Goal: Task Accomplishment & Management: Complete application form

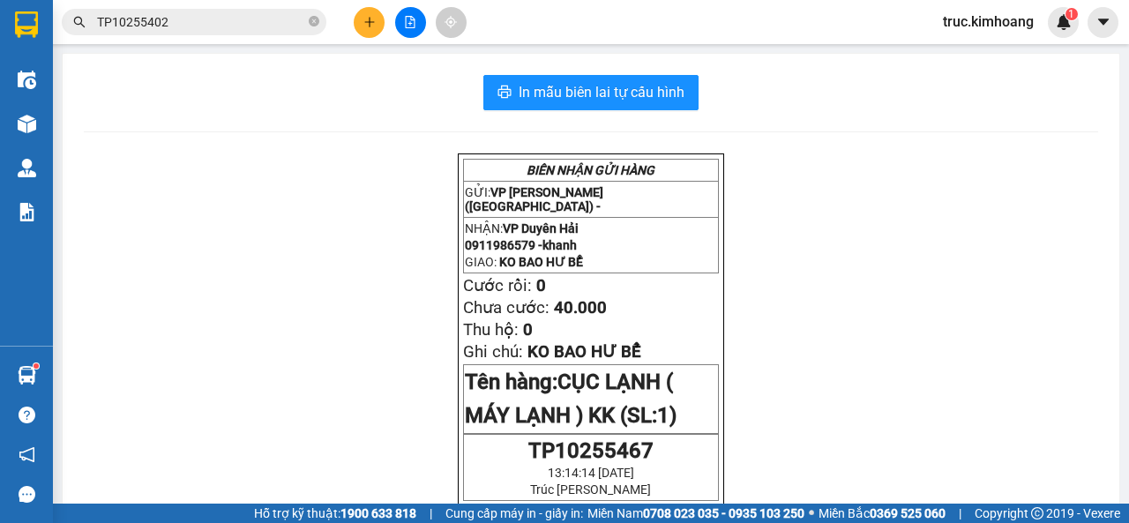
click at [362, 4] on div "Kết quả tìm kiếm ( 1 ) Bộ lọc Mã ĐH Trạng thái Món hàng Thu hộ Tổng cước Chưa c…" at bounding box center [564, 22] width 1129 height 44
click at [363, 19] on icon "plus" at bounding box center [369, 22] width 12 height 12
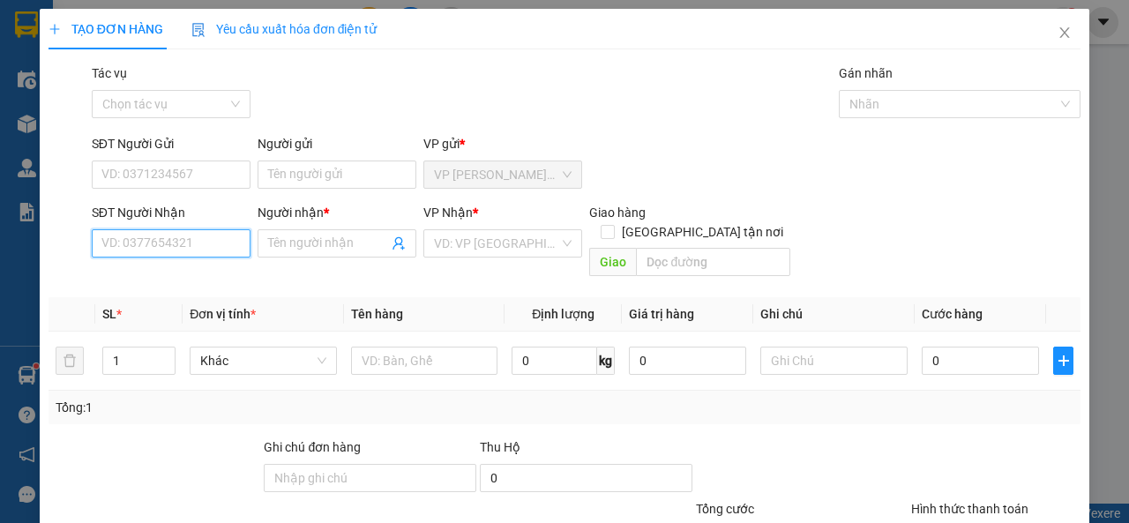
click at [228, 242] on input "SĐT Người Nhận" at bounding box center [171, 243] width 159 height 28
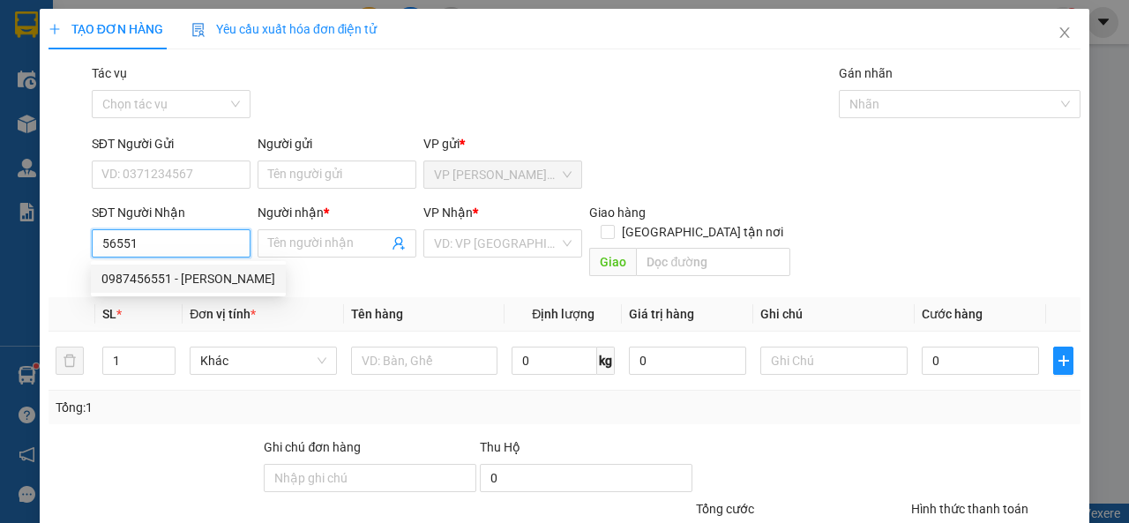
click at [209, 281] on div "0987456551 - [PERSON_NAME]" at bounding box center [188, 278] width 174 height 19
type input "0987456551"
type input "[PERSON_NAME]"
type input "35.000"
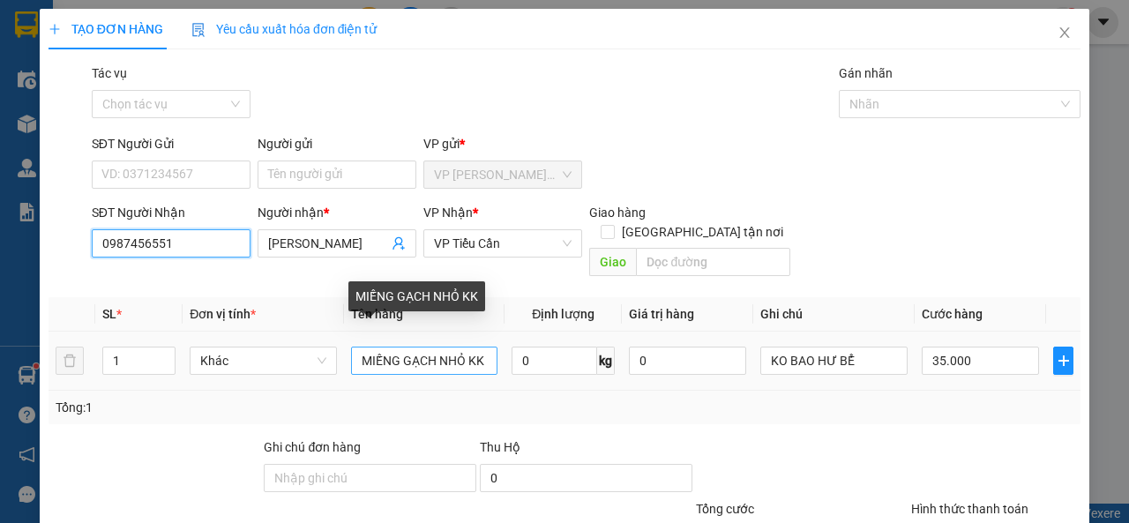
type input "0987456551"
click at [463, 347] on input "MIẾNG GẠCH NHỎ KK" at bounding box center [424, 361] width 147 height 28
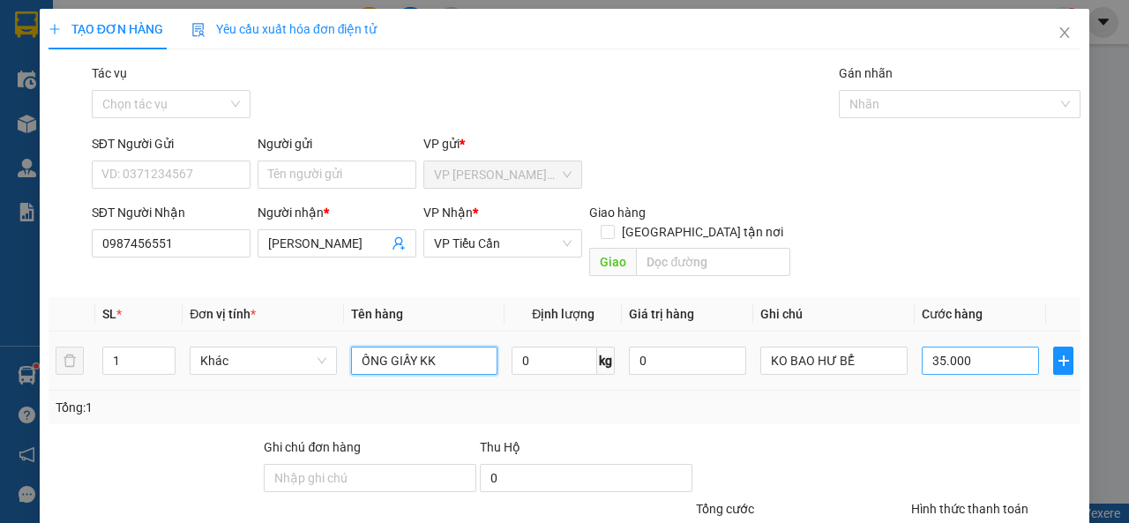
scroll to position [130, 0]
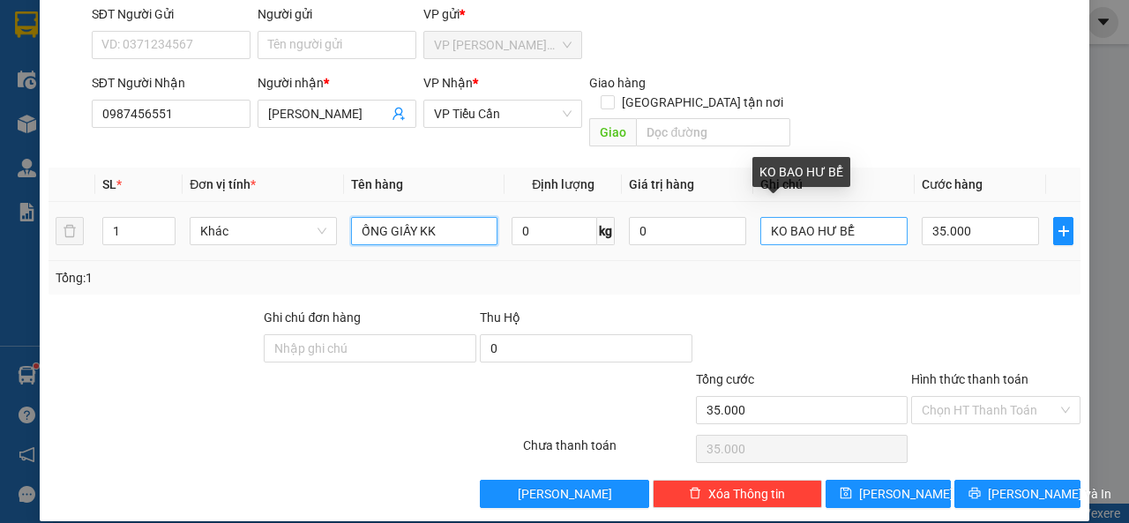
type input "ỐNG GIẤY KK"
click at [849, 217] on input "KO BAO HƯ BỂ" at bounding box center [833, 231] width 147 height 28
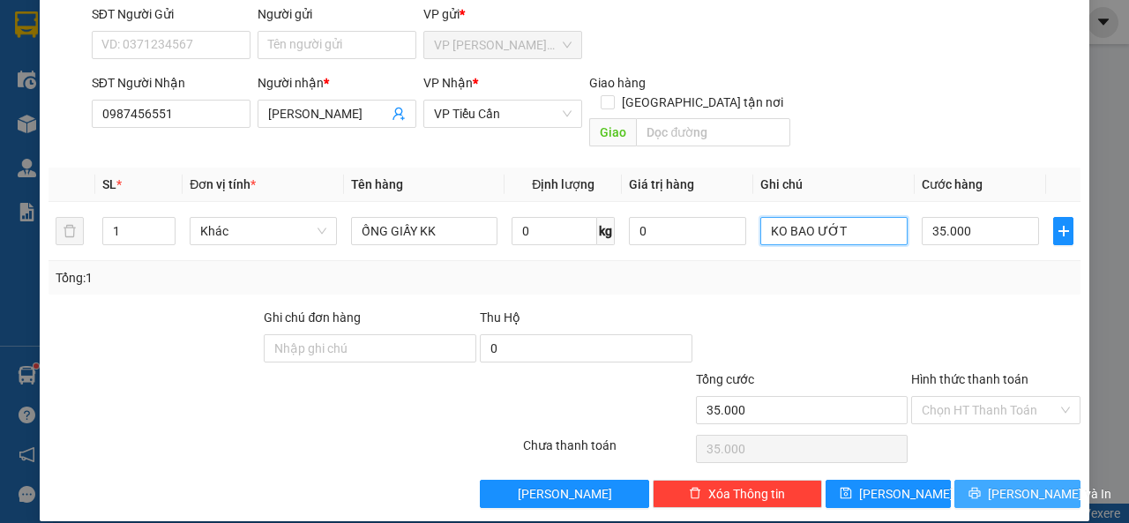
type input "KO BAO ƯỚT"
click at [987, 480] on button "[PERSON_NAME] và In" at bounding box center [1017, 494] width 126 height 28
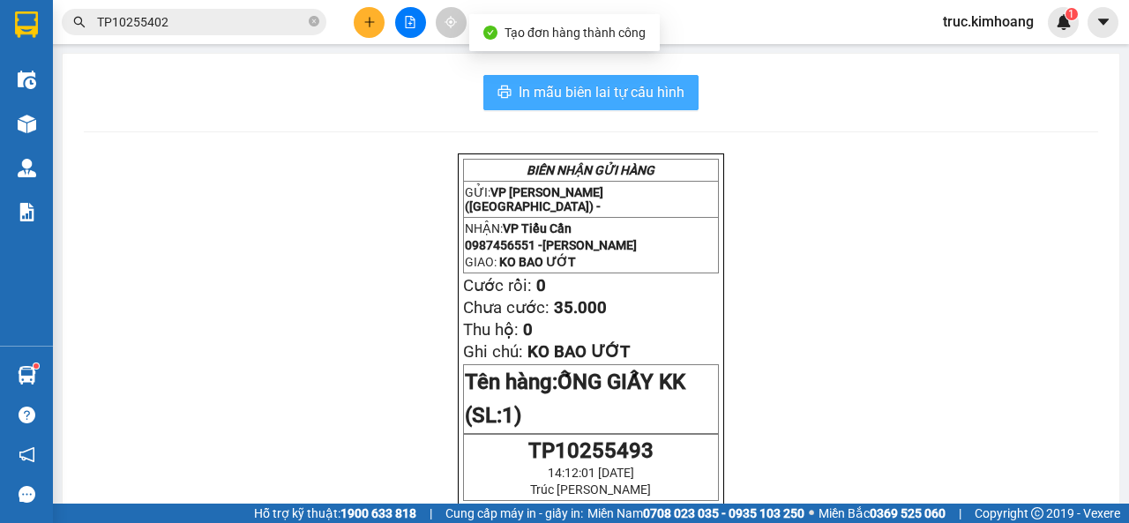
click at [574, 86] on span "In mẫu biên lai tự cấu hình" at bounding box center [601, 92] width 166 height 22
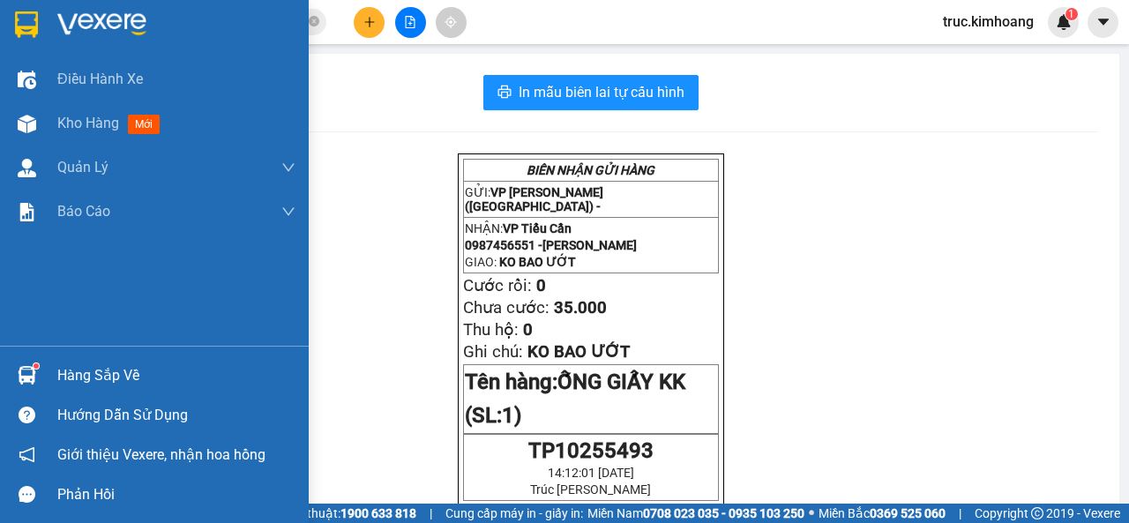
click at [74, 367] on div "Hàng sắp về" at bounding box center [176, 375] width 238 height 26
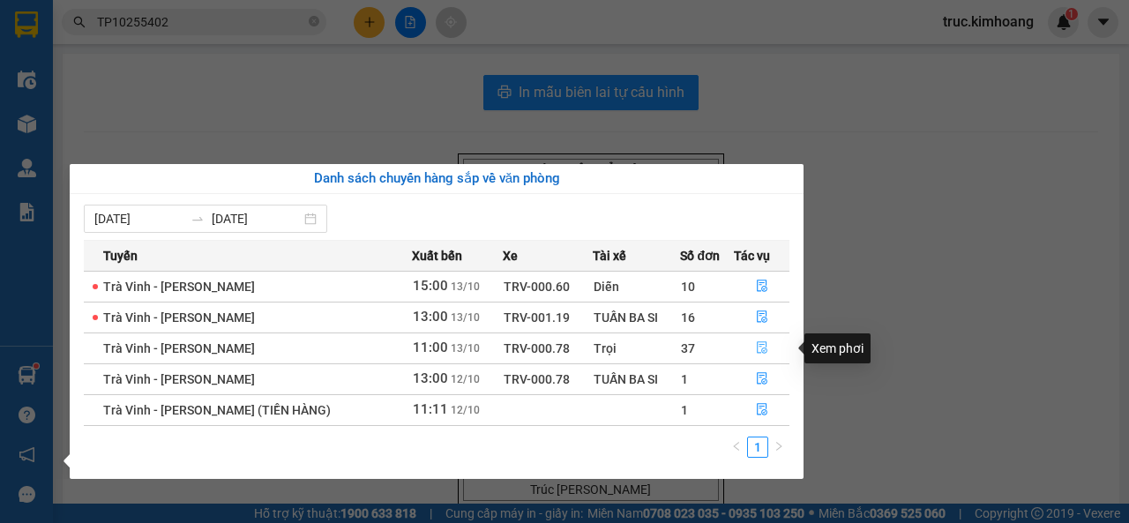
click at [756, 354] on icon "file-done" at bounding box center [762, 347] width 12 height 12
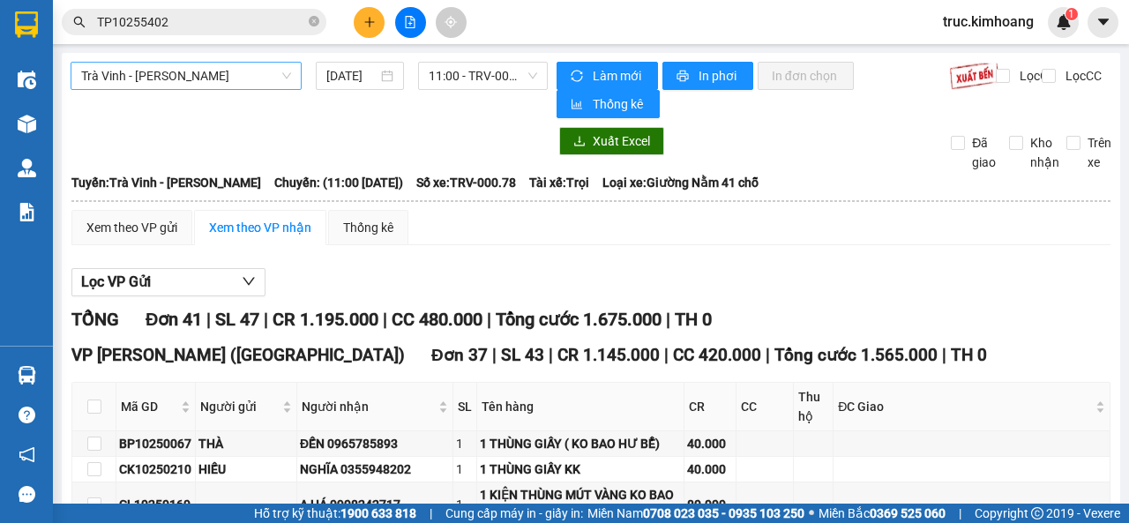
click at [197, 71] on span "Trà Vinh - [PERSON_NAME]" at bounding box center [186, 76] width 210 height 26
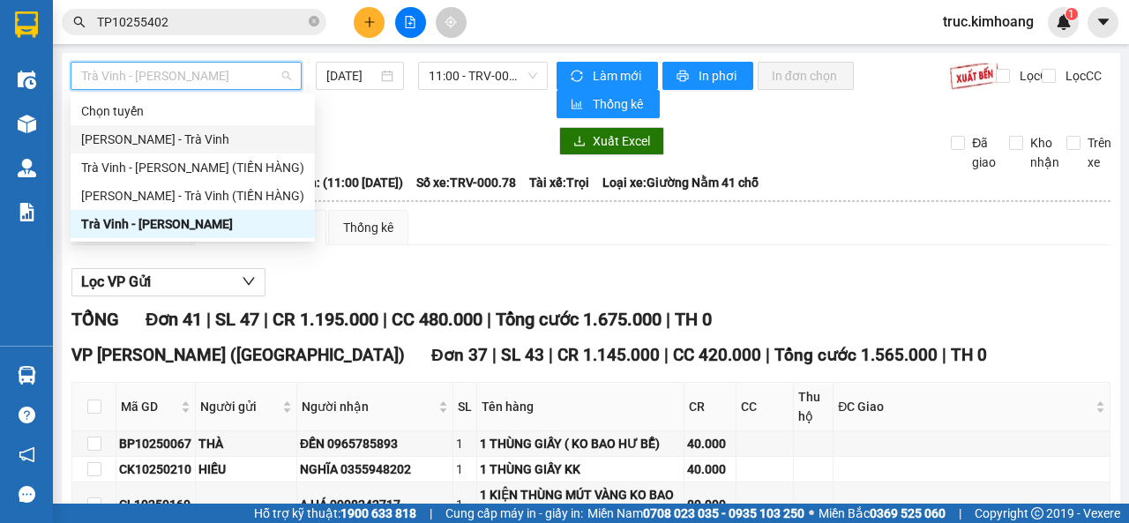
click at [176, 138] on div "[PERSON_NAME] - Trà Vinh" at bounding box center [192, 139] width 223 height 19
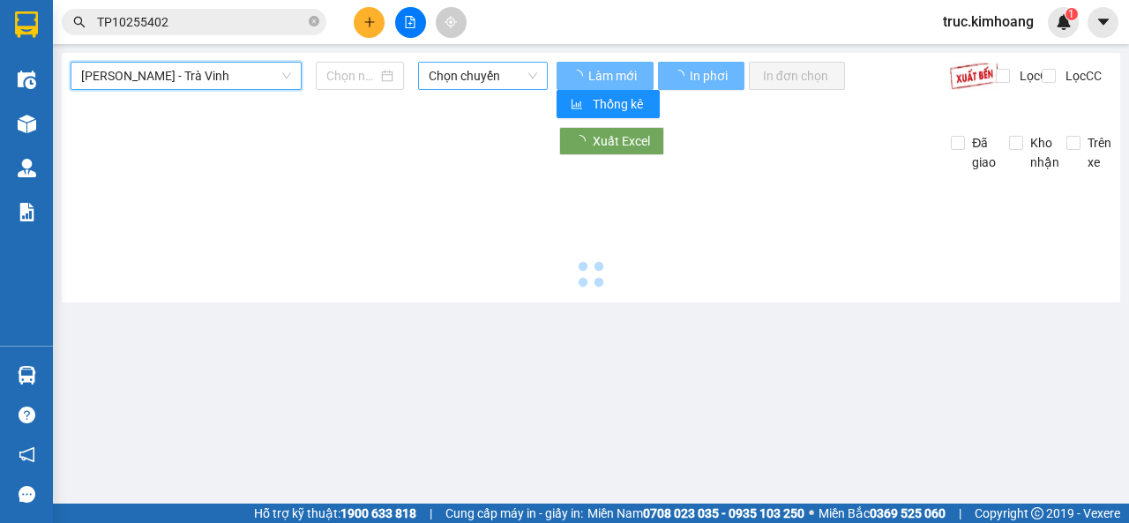
type input "[DATE]"
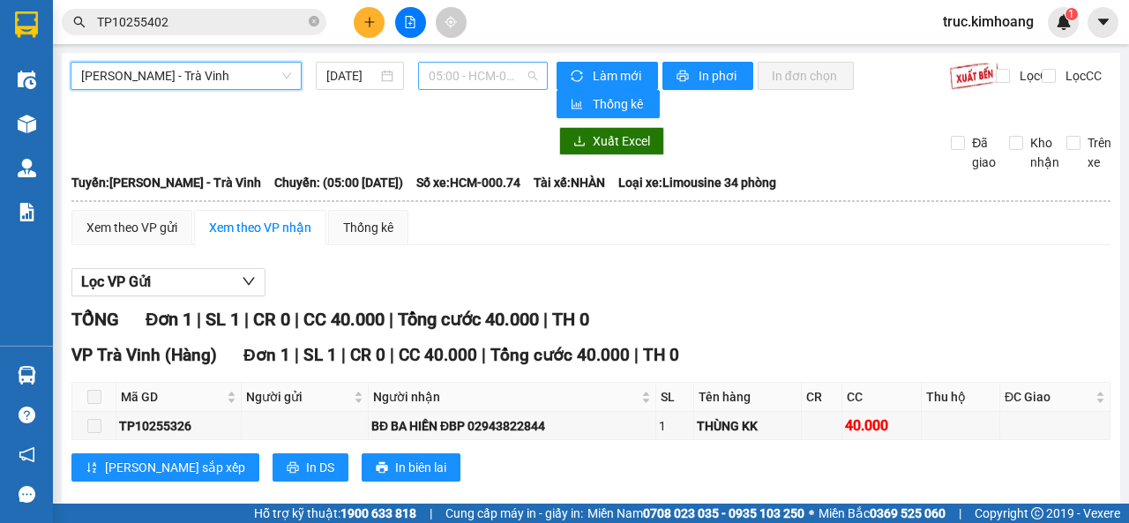
click at [429, 81] on span "05:00 - HCM-000.74" at bounding box center [483, 76] width 108 height 26
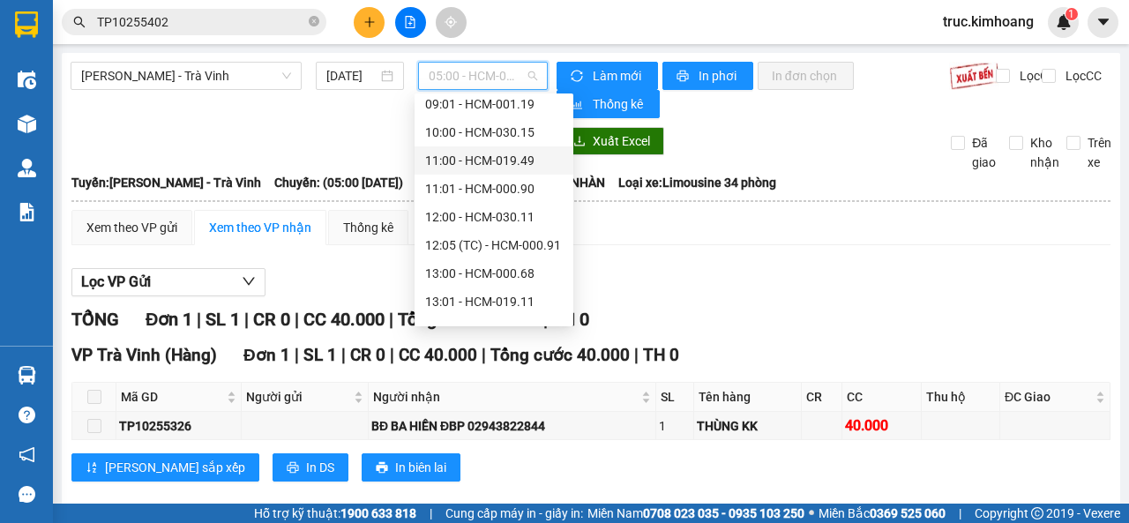
scroll to position [367, 0]
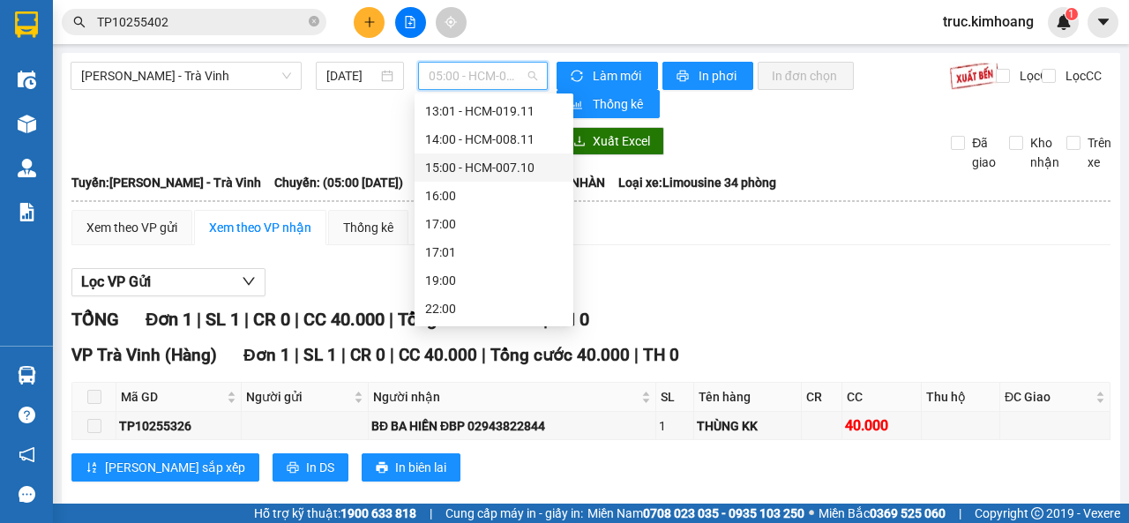
click at [465, 168] on div "15:00 - HCM-007.10" at bounding box center [494, 167] width 138 height 19
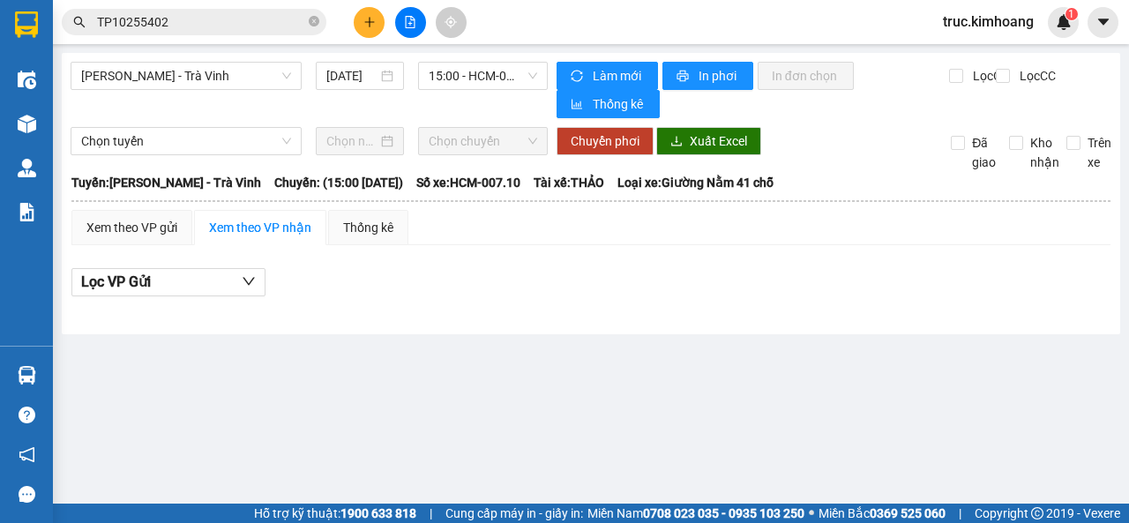
click at [368, 8] on button at bounding box center [369, 22] width 31 height 31
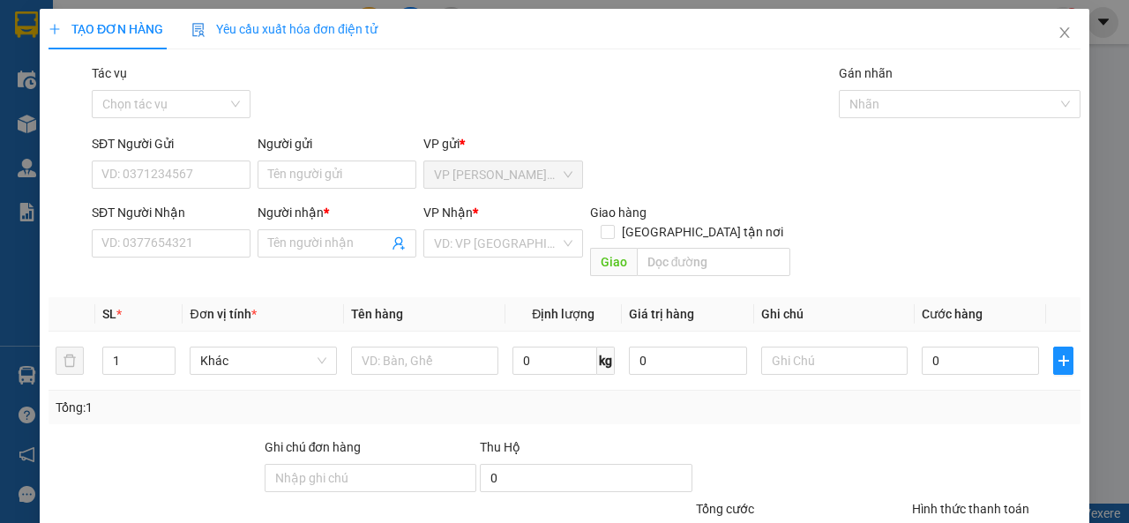
click at [367, 17] on div "Yêu cầu xuất hóa đơn điện tử" at bounding box center [284, 29] width 186 height 41
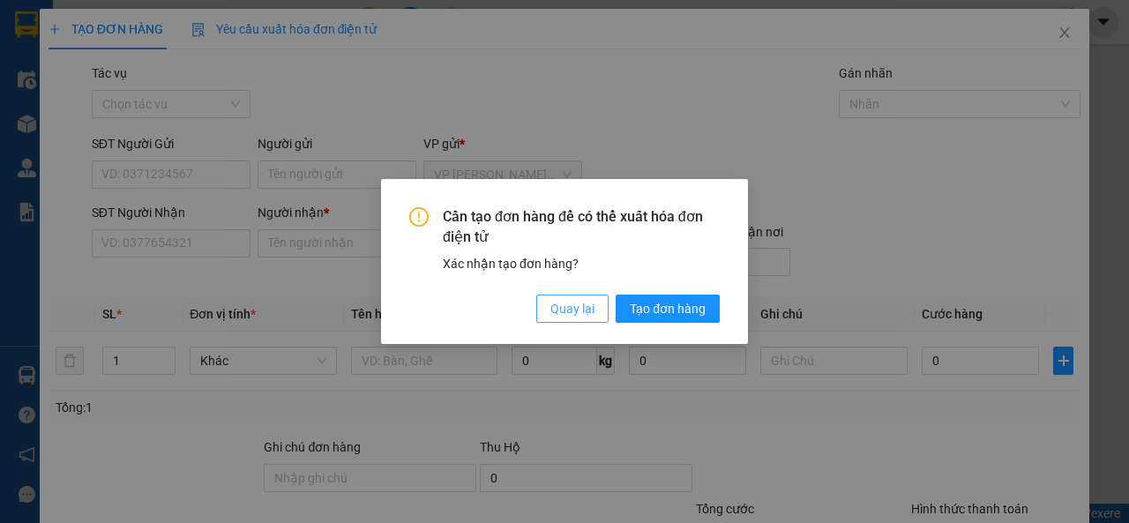
click at [567, 299] on span "Quay lại" at bounding box center [572, 308] width 44 height 19
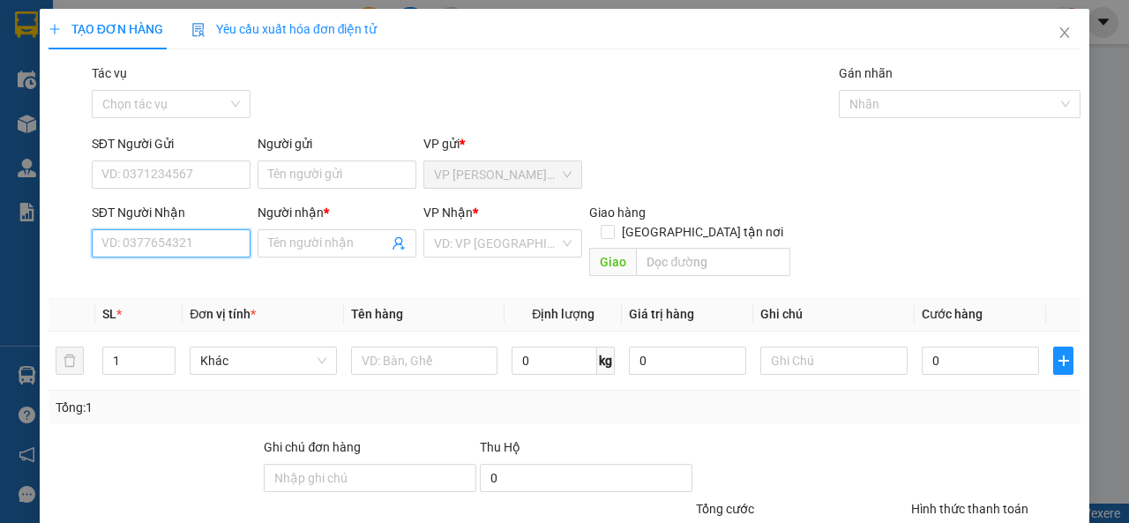
click at [128, 245] on input "SĐT Người Nhận" at bounding box center [171, 243] width 159 height 28
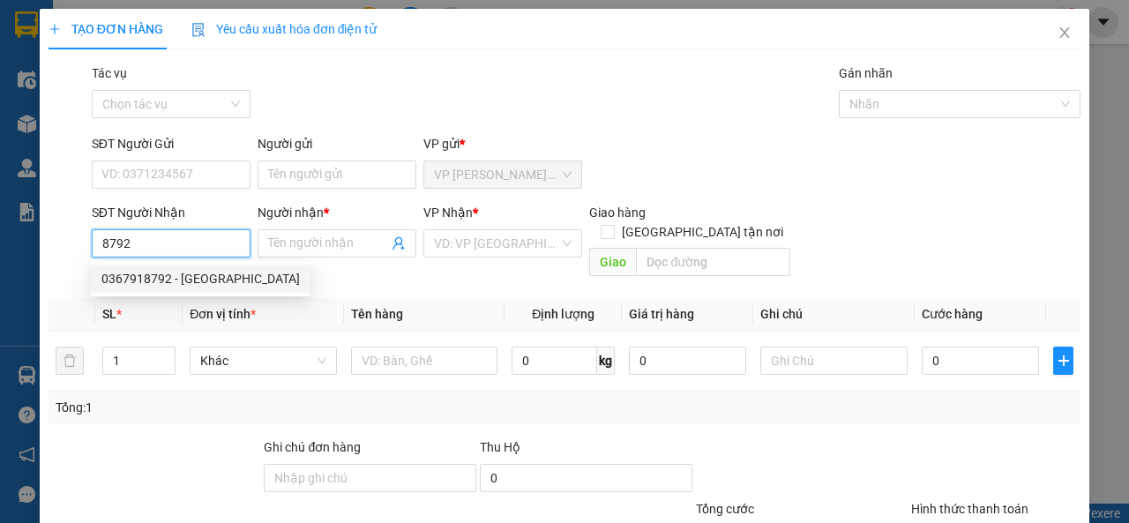
click at [212, 293] on div "0367918792 0367918792 - [GEOGRAPHIC_DATA]" at bounding box center [201, 278] width 220 height 35
click at [206, 274] on div "0367918792 - [GEOGRAPHIC_DATA]" at bounding box center [200, 278] width 198 height 19
type input "0367918792"
type input "[PERSON_NAME]"
type input "40.000"
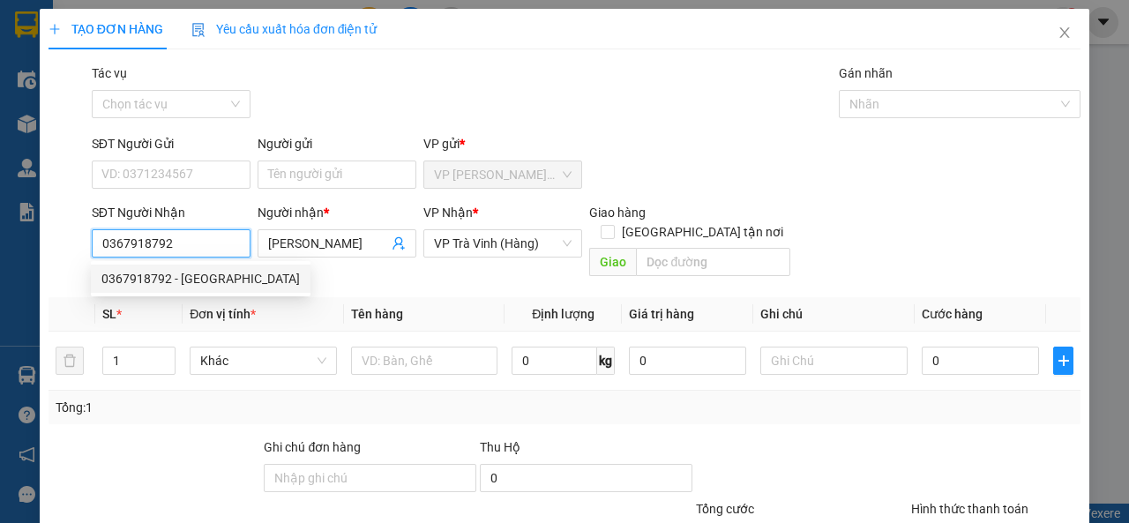
type input "40.000"
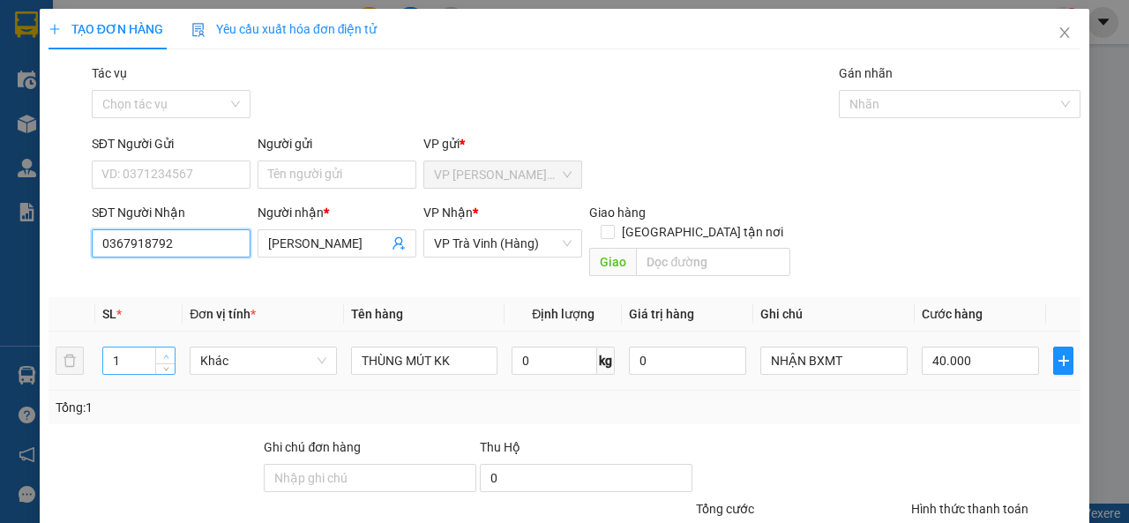
type input "0367918792"
type input "2"
click at [163, 354] on icon "up" at bounding box center [166, 357] width 6 height 6
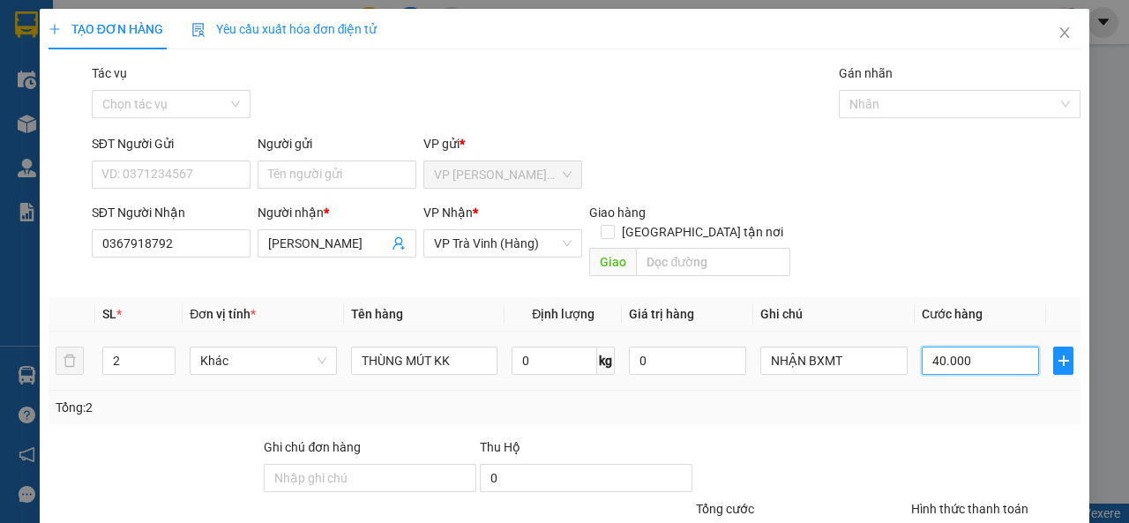
click at [934, 347] on input "40.000" at bounding box center [979, 361] width 117 height 28
type input "7"
type input "70"
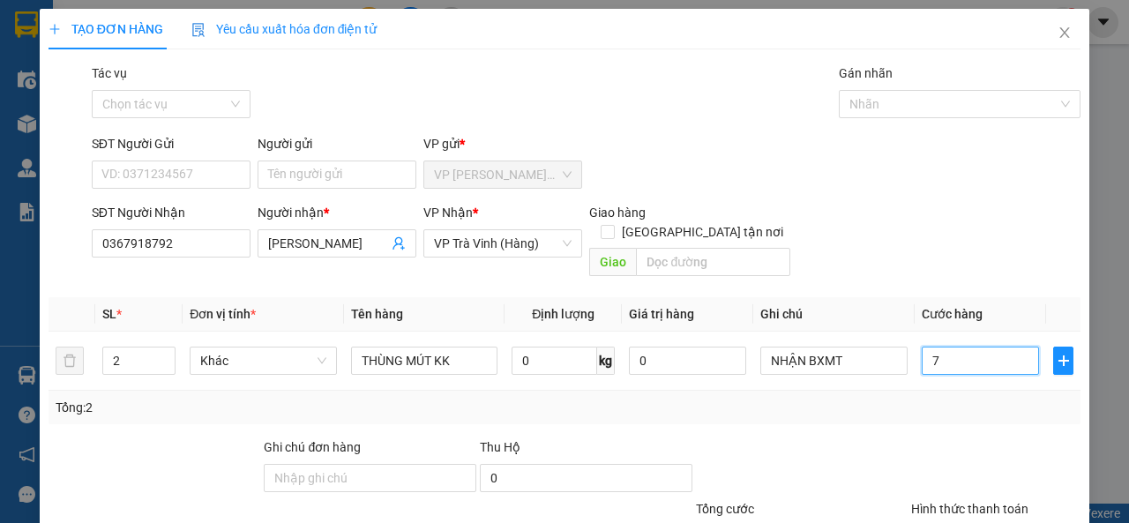
type input "70"
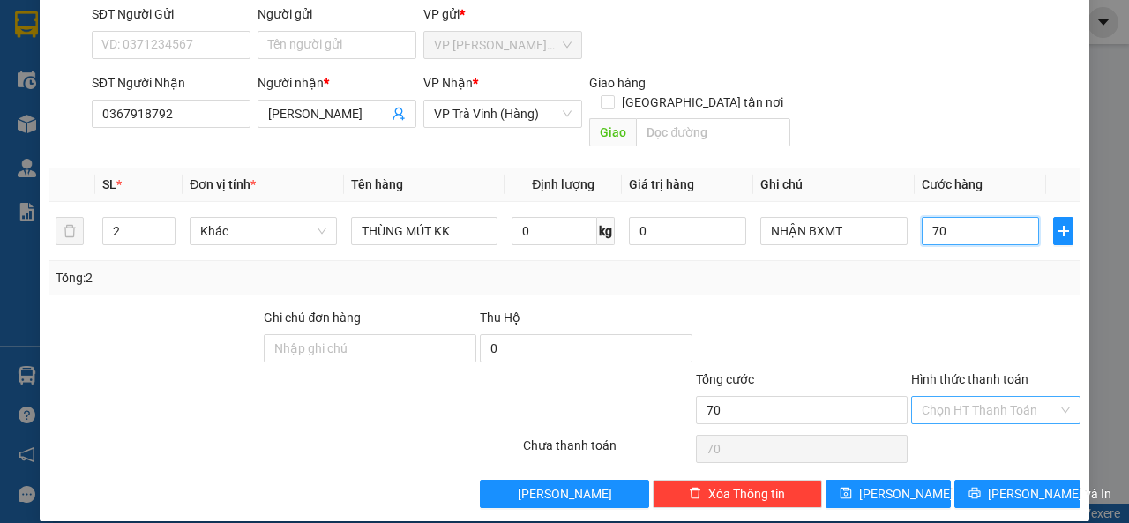
type input "70"
type input "70.000"
click at [973, 397] on input "Hình thức thanh toán" at bounding box center [989, 410] width 136 height 26
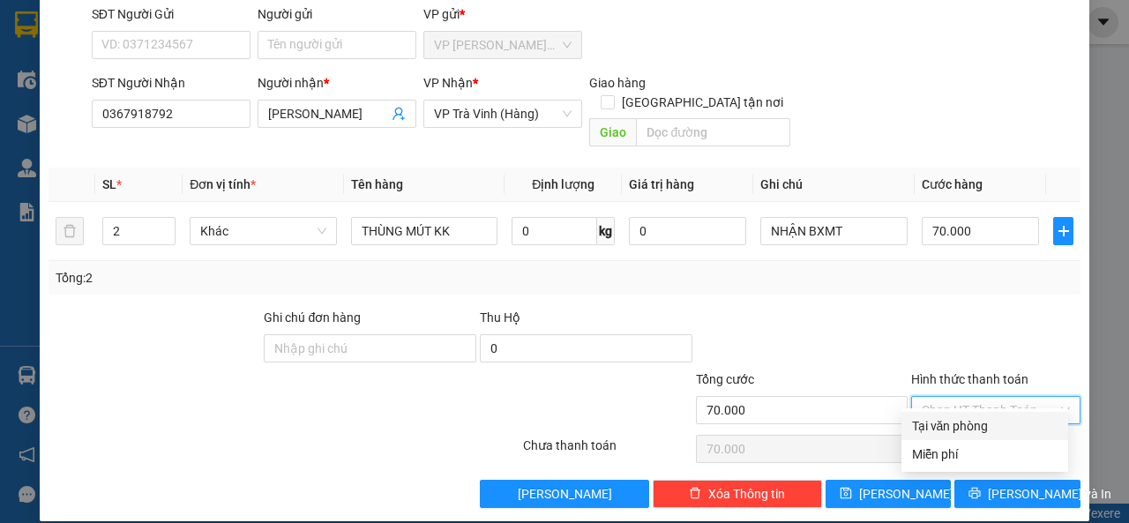
click at [944, 421] on div "Tại văn phòng" at bounding box center [984, 425] width 145 height 19
type input "0"
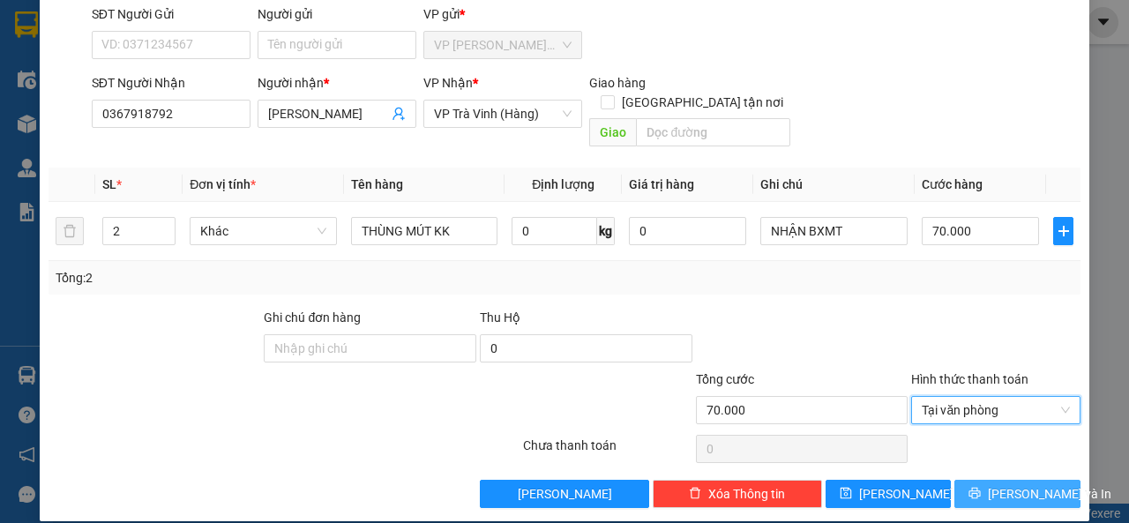
click at [959, 480] on button "[PERSON_NAME] và In" at bounding box center [1017, 494] width 126 height 28
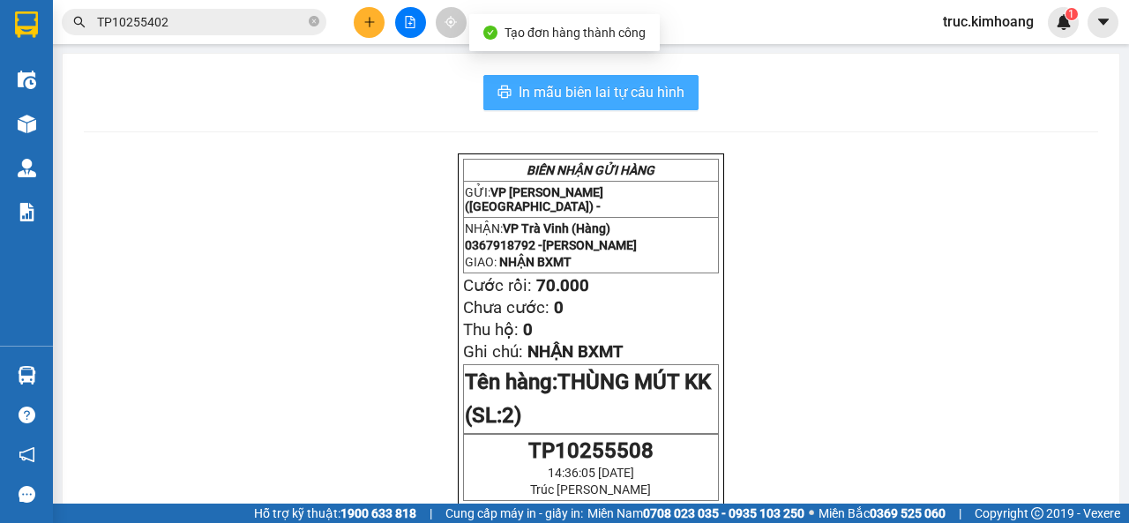
click at [653, 109] on button "In mẫu biên lai tự cấu hình" at bounding box center [590, 92] width 215 height 35
